Goal: Ask a question

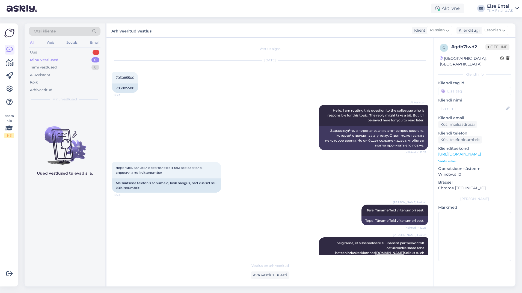
scroll to position [1345, 0]
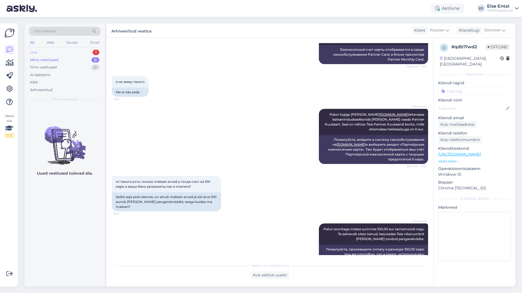
click at [45, 53] on div "Uus 1" at bounding box center [65, 53] width 72 height 8
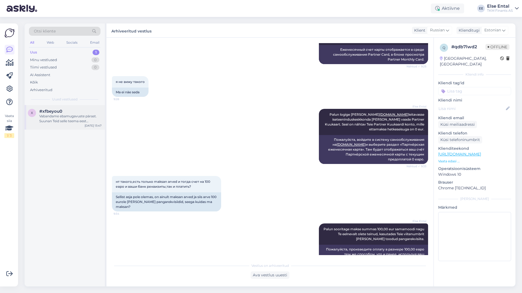
click at [57, 114] on div "Vabandame ebamugavuste pärast. Suunan Teid selle teema eest vastutava kolleegi …" at bounding box center [70, 119] width 62 height 10
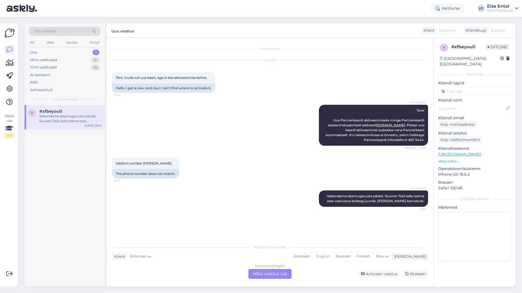
click at [264, 276] on div "Estonian to English Võta vestlus üle" at bounding box center [269, 274] width 43 height 10
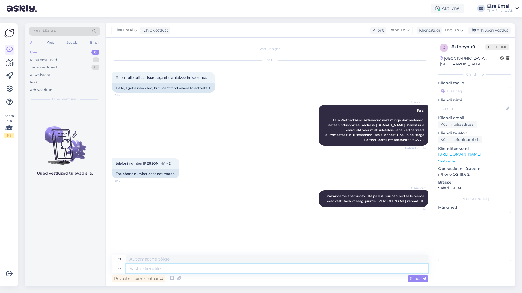
click at [197, 270] on textarea at bounding box center [277, 268] width 302 height 9
click at [452, 30] on span "English" at bounding box center [452, 30] width 14 height 6
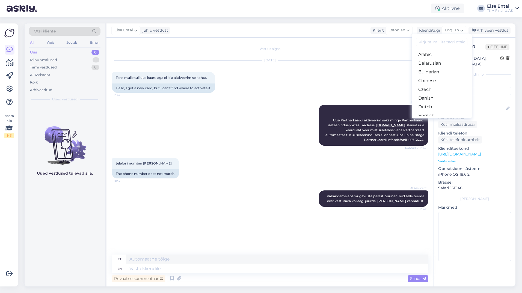
click at [429, 120] on link "Estonian" at bounding box center [442, 124] width 60 height 9
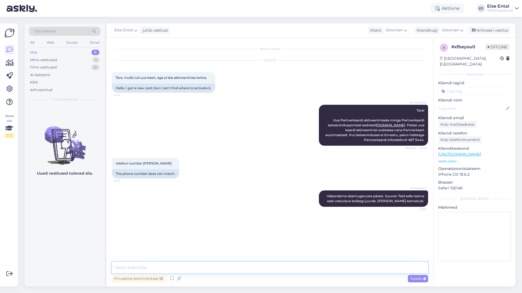
click at [164, 266] on textarea at bounding box center [270, 267] width 316 height 11
click at [268, 52] on div "Vestlus algas [DATE] Tere. mulle tuli uus kaart, aga ei leia aktiveerimise koht…" at bounding box center [272, 150] width 321 height 214
click at [180, 267] on textarea at bounding box center [270, 267] width 316 height 11
click at [125, 269] on textarea "Tere, kas logisite sisse iseteenindusportaali aadressil [DOMAIN_NAME]" at bounding box center [270, 267] width 316 height 11
drag, startPoint x: 129, startPoint y: 267, endPoint x: 110, endPoint y: 269, distance: 19.5
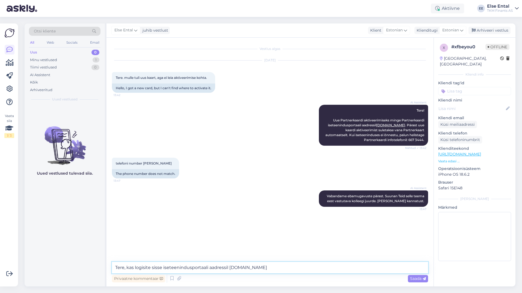
click at [110, 269] on div "Vestlus algas [DATE] Tere. mulle tuli uus kaart, aga ei leia aktiveerimise koht…" at bounding box center [269, 162] width 327 height 249
click at [287, 265] on textarea "Kas logisite sisse iseteenindusportaali aadressil [DOMAIN_NAME]" at bounding box center [270, 267] width 316 height 11
click at [116, 267] on textarea "Kas logisite sisse iseteenindusportaali aadressil [DOMAIN_NAME]" at bounding box center [270, 267] width 316 height 11
drag, startPoint x: 311, startPoint y: 267, endPoint x: 210, endPoint y: 269, distance: 101.0
click at [210, 269] on textarea "Kui tellisite plastist Partnerkaardi, siis palunKas logisite sisse iseteenindus…" at bounding box center [270, 267] width 316 height 11
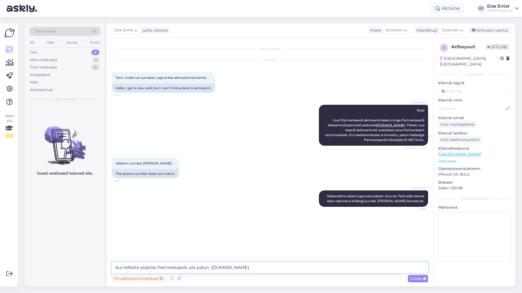
drag, startPoint x: 276, startPoint y: 267, endPoint x: 210, endPoint y: 268, distance: 66.1
click at [210, 268] on textarea "Kui tellisite plastist Partnerkaardi, siis palun [DOMAIN_NAME]" at bounding box center [270, 267] width 316 height 11
paste textarea "Mine Partnerkaardi iseteenindusse: [DOMAIN_NAME]"
click at [214, 268] on textarea "Kui tellisite plastist Partnerkaardi, siis palun Mine Partnerkaardi iseteenindu…" at bounding box center [270, 267] width 316 height 11
click at [351, 266] on textarea "Kui tellisite plastist Partnerkaardi, siis [PERSON_NAME] Partnerkaardi iseteeni…" at bounding box center [270, 267] width 316 height 11
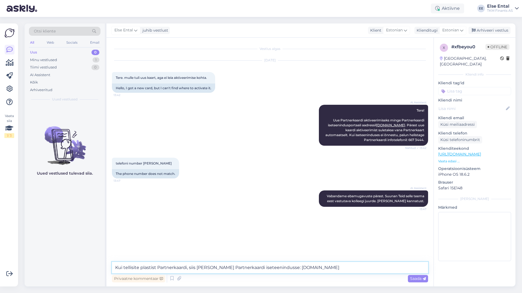
click at [355, 271] on textarea "Kui tellisite plastist Partnerkaardi, siis [PERSON_NAME] Partnerkaardi iseteeni…" at bounding box center [270, 267] width 316 height 11
paste textarea "Logi sisse ID-kaardi, Mobiil-ID, Smart-ID või pangalingi kaudu"
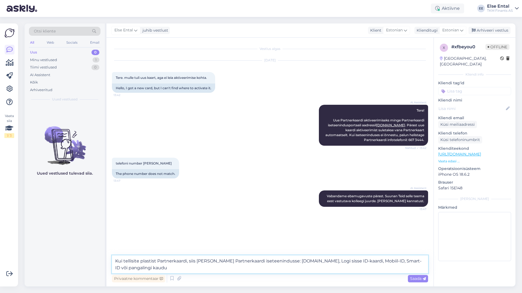
click at [344, 261] on textarea "Kui tellisite plastist Partnerkaardi, siis [PERSON_NAME] Partnerkaardi iseteeni…" at bounding box center [270, 265] width 316 height 18
click at [348, 261] on textarea "Kui tellisite plastist Partnerkaardi, siis [PERSON_NAME] Partnerkaardi iseteeni…" at bounding box center [270, 265] width 316 height 18
click at [190, 267] on textarea "Kui tellisite plastist Partnerkaardi, siis [PERSON_NAME] Partnerkaardi iseteeni…" at bounding box center [270, 265] width 316 height 18
click at [190, 269] on textarea "Kui tellisite plastist Partnerkaardi, siis [PERSON_NAME] Partnerkaardi iseteeni…" at bounding box center [270, 265] width 316 height 18
paste textarea "Kui tellisid digitaalse Partnerkaardi äpis: [PERSON_NAME] aktiveerub automaatse…"
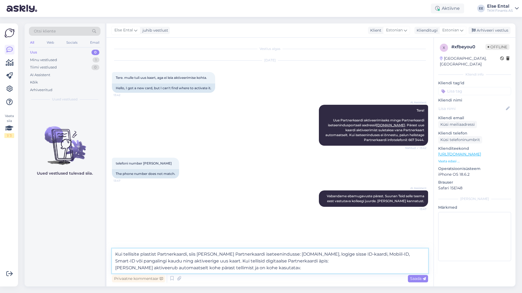
click at [265, 262] on textarea "Kui tellisite plastist Partnerkaardi, siis [PERSON_NAME] Partnerkaardi iseteeni…" at bounding box center [270, 261] width 316 height 25
click at [116, 266] on textarea "Kui tellisite plastist Partnerkaardi, siis [PERSON_NAME] Partnerkaardi iseteeni…" at bounding box center [270, 261] width 316 height 25
drag, startPoint x: 353, startPoint y: 261, endPoint x: 350, endPoint y: 262, distance: 3.2
click at [353, 261] on textarea "Kui tellisite plastist Partnerkaardi, siis [PERSON_NAME] Partnerkaardi iseteeni…" at bounding box center [270, 261] width 316 height 25
click at [362, 262] on textarea "Kui tellisite plastist Partnerkaardi, siis [PERSON_NAME] Partnerkaardi iseteeni…" at bounding box center [270, 261] width 316 height 25
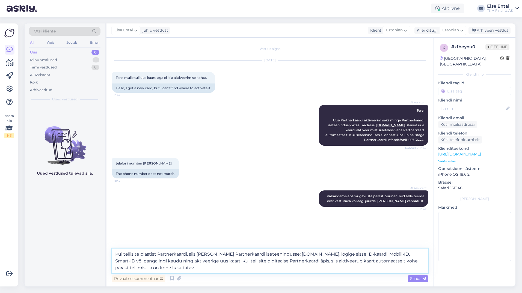
click at [202, 269] on textarea "Kui tellisite plastist Partnerkaardi, siis [PERSON_NAME] Partnerkaardi iseteeni…" at bounding box center [270, 261] width 316 height 25
click at [206, 270] on textarea "Kui tellisite plastist Partnerkaardi, siis [PERSON_NAME] Partnerkaardi iseteeni…" at bounding box center [270, 261] width 316 height 25
paste textarea "Äpi [PERSON_NAME] laadida App Store’ist või Google Play’st."
click at [213, 268] on textarea "Kui tellisite plastist Partnerkaardi, siis [PERSON_NAME] Partnerkaardi iseteeni…" at bounding box center [270, 261] width 316 height 25
click at [200, 269] on textarea "Kui tellisite plastist Partnerkaardi, siis [PERSON_NAME] Partnerkaardi iseteeni…" at bounding box center [270, 261] width 316 height 25
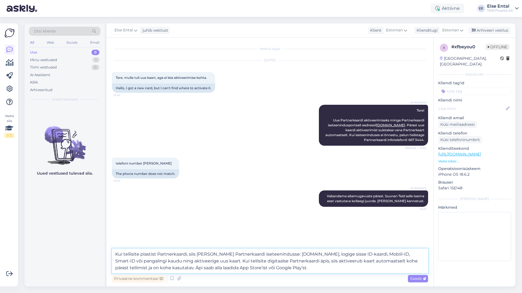
click at [200, 269] on textarea "Kui tellisite plastist Partnerkaardi, siis [PERSON_NAME] Partnerkaardi iseteeni…" at bounding box center [270, 261] width 316 height 25
click at [341, 270] on textarea "Kui tellisite plastist Partnerkaardi, siis [PERSON_NAME] Partnerkaardi iseteeni…" at bounding box center [270, 261] width 316 height 25
type textarea "Kui tellisite plastist Partnerkaardi, siis [PERSON_NAME] Partnerkaardi iseteeni…"
click at [411, 279] on span "Saada" at bounding box center [418, 278] width 16 height 5
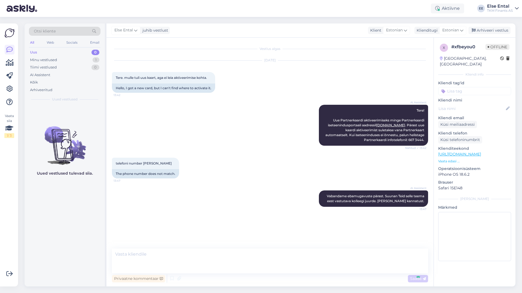
scroll to position [9, 0]
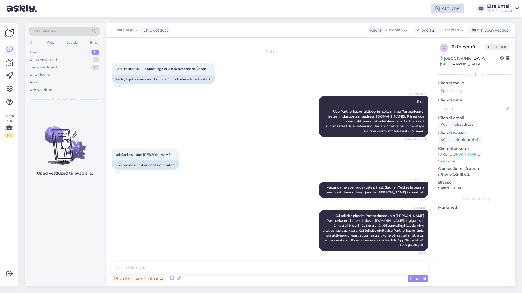
click at [438, 7] on icon at bounding box center [437, 8] width 4 height 4
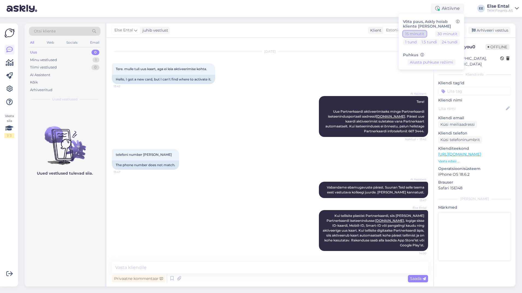
click at [422, 34] on button "15 minutit" at bounding box center [414, 34] width 23 height 6
click at [428, 80] on button "Lõpeta paus" at bounding box center [432, 79] width 28 height 6
click at [261, 152] on div "telefoni number [PERSON_NAME] 13:47 The phone number does not match." at bounding box center [270, 159] width 316 height 33
